Goal: Book appointment/travel/reservation

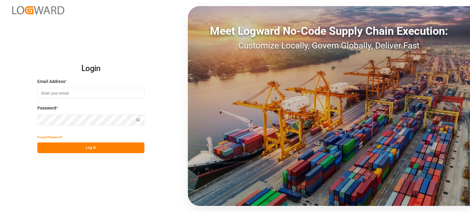
type input "[EMAIL_ADDRESS][DOMAIN_NAME]"
drag, startPoint x: 0, startPoint y: 0, endPoint x: 86, endPoint y: 144, distance: 167.8
click at [85, 145] on button "Log In" at bounding box center [90, 148] width 107 height 11
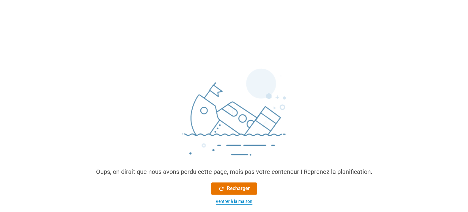
click at [231, 200] on font "Rentrer à la maison" at bounding box center [233, 201] width 37 height 5
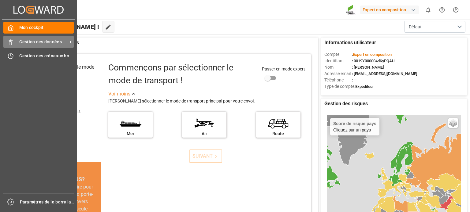
click at [18, 41] on div "Gestion des données Gestion des données" at bounding box center [38, 42] width 70 height 12
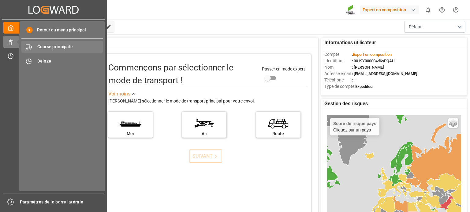
click at [40, 49] on font "Course principale" at bounding box center [55, 46] width 36 height 5
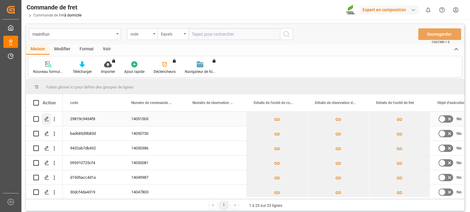
click at [46, 118] on polygon "Appuyez sur ESPACE pour sélectionner cette ligne." at bounding box center [46, 118] width 3 height 3
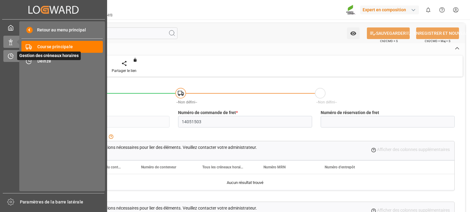
click at [16, 57] on div "Gestion des créneaux horaires Gestion des créneaux horaires" at bounding box center [53, 56] width 100 height 12
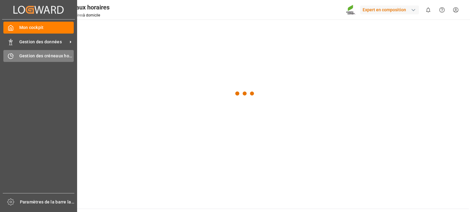
click at [38, 56] on font "Gestion des créneaux horaires" at bounding box center [50, 55] width 62 height 5
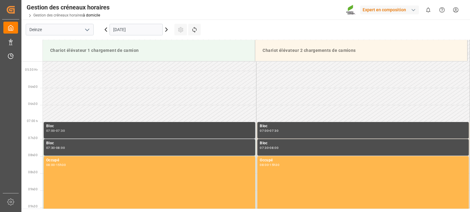
scroll to position [116, 0]
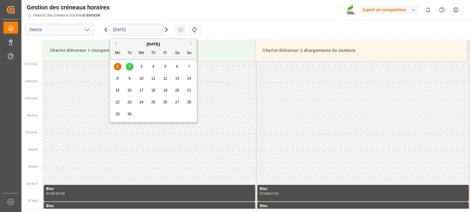
click at [143, 27] on input "[DATE]" at bounding box center [135, 30] width 53 height 12
click at [128, 67] on font "2" at bounding box center [129, 66] width 2 height 4
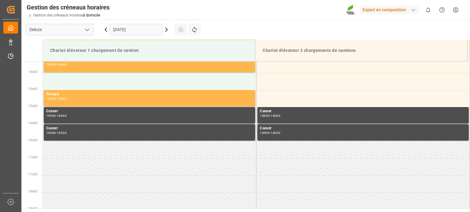
scroll to position [422, 0]
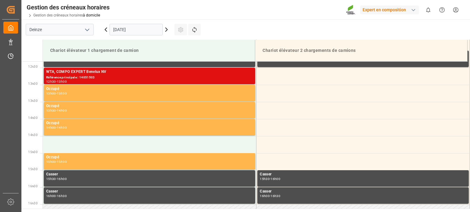
click at [119, 73] on div "WTA, COMPO EXPERT Benelux NV" at bounding box center [149, 72] width 206 height 6
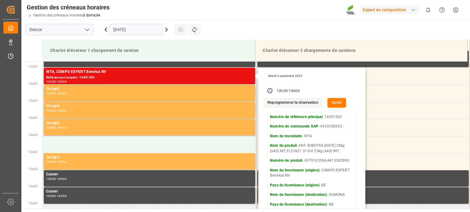
click at [335, 101] on font "Ouvrir" at bounding box center [336, 103] width 10 height 4
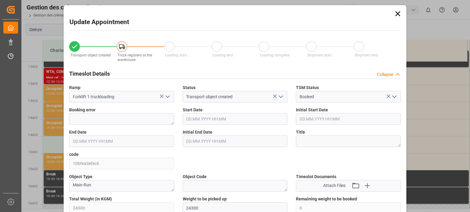
type input "[DATE] 12:30"
type input "[DATE] 13:00"
type input "[DATE] 16:18"
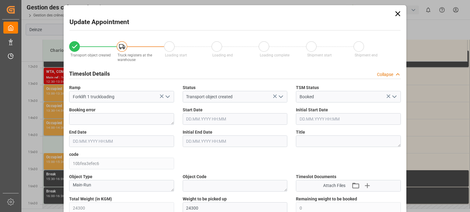
type input "[DATE] 07:37"
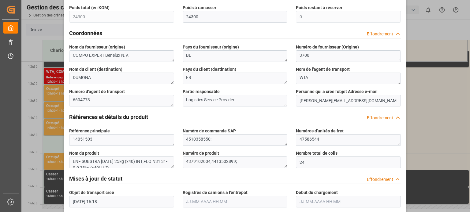
scroll to position [275, 0]
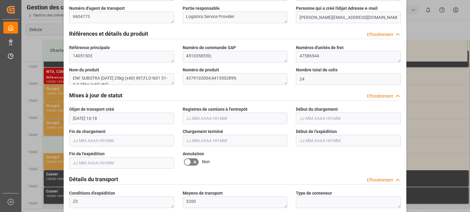
click at [186, 161] on icon at bounding box center [187, 162] width 7 height 7
click at [0, 0] on input "checkbox" at bounding box center [0, 0] width 0 height 0
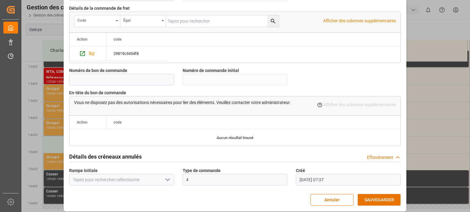
scroll to position [592, 0]
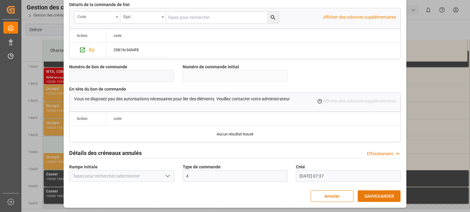
click at [380, 198] on font "SAUVEGARDER" at bounding box center [379, 196] width 30 height 5
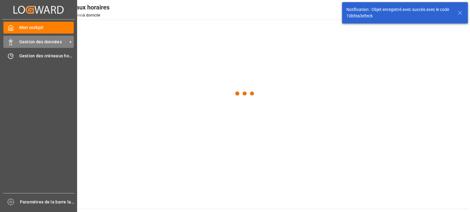
click at [13, 43] on icon at bounding box center [11, 42] width 6 height 6
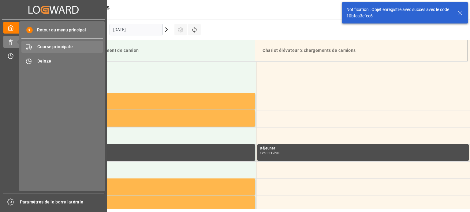
scroll to position [351, 0]
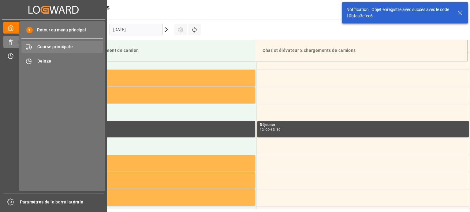
click at [41, 47] on font "Course principale" at bounding box center [55, 46] width 36 height 5
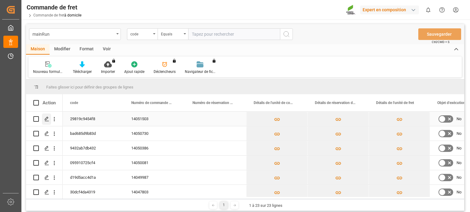
click at [45, 118] on icon "Appuyez sur ESPACE pour sélectionner cette ligne." at bounding box center [46, 119] width 5 height 5
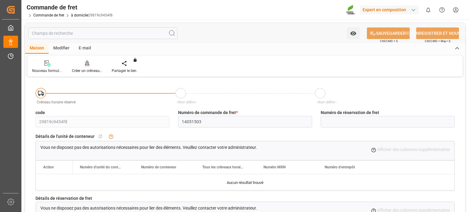
click at [92, 69] on font "Créer un créneau horaire" at bounding box center [92, 71] width 40 height 4
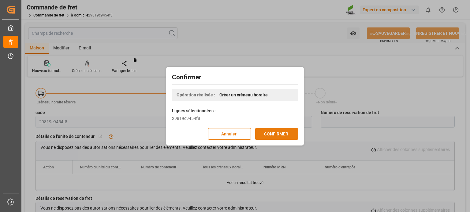
click at [276, 131] on font "CONFIRMER" at bounding box center [276, 134] width 24 height 7
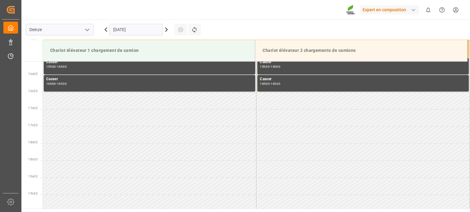
scroll to position [544, 0]
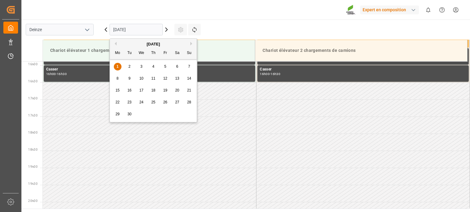
click at [131, 31] on input "[DATE]" at bounding box center [135, 30] width 53 height 12
click at [128, 65] on font "2" at bounding box center [129, 66] width 2 height 4
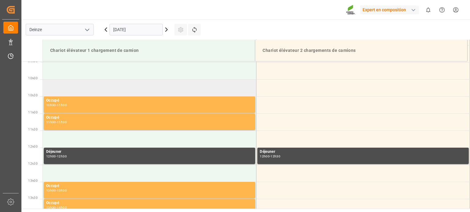
scroll to position [391, 0]
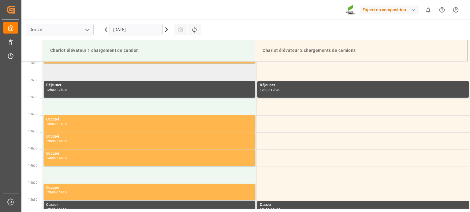
click at [87, 72] on td at bounding box center [149, 72] width 213 height 17
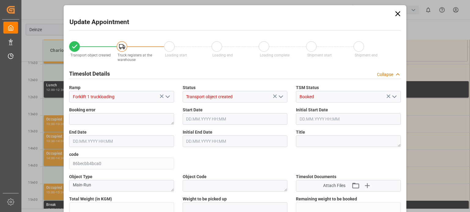
type input "24300"
type input "0"
type input "24"
type input "02.09.2025 11:30"
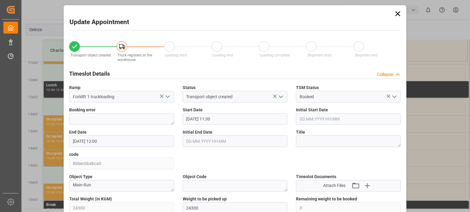
type input "02.09.2025 12:00"
type input "[DATE] 16:18"
type input "01.09.2025 15:21"
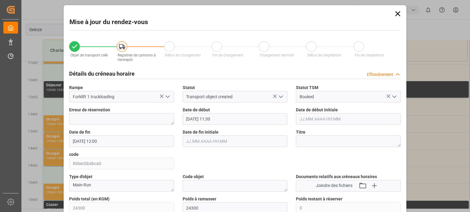
click at [397, 15] on icon at bounding box center [397, 13] width 9 height 9
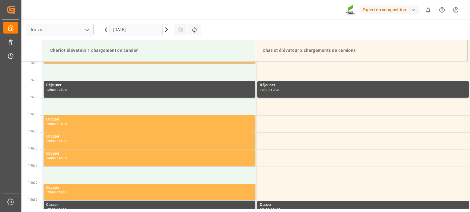
click at [165, 29] on icon at bounding box center [166, 29] width 7 height 7
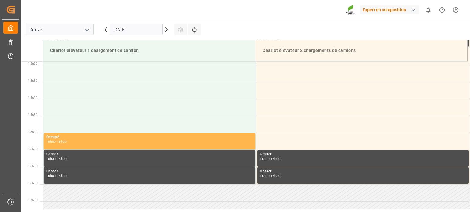
scroll to position [360, 0]
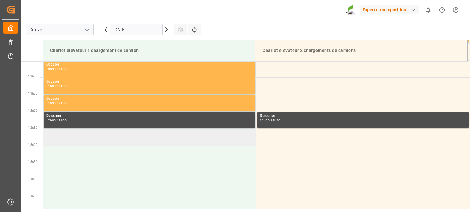
click at [71, 137] on td at bounding box center [149, 137] width 213 height 17
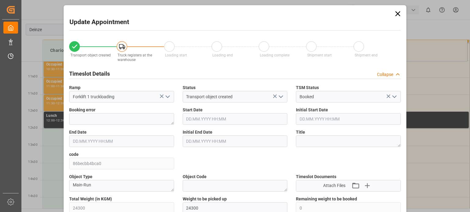
type input "03.09.2025 12:30"
type input "03.09.2025 13:00"
type input "[DATE] 16:18"
type input "01.09.2025 15:21"
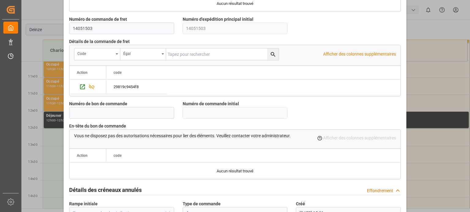
scroll to position [592, 0]
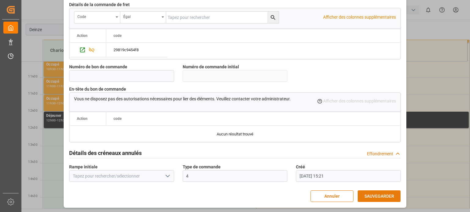
click at [366, 194] on font "SAUVEGARDER" at bounding box center [379, 196] width 30 height 5
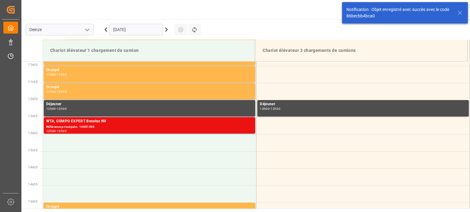
scroll to position [373, 0]
